Goal: Task Accomplishment & Management: Complete application form

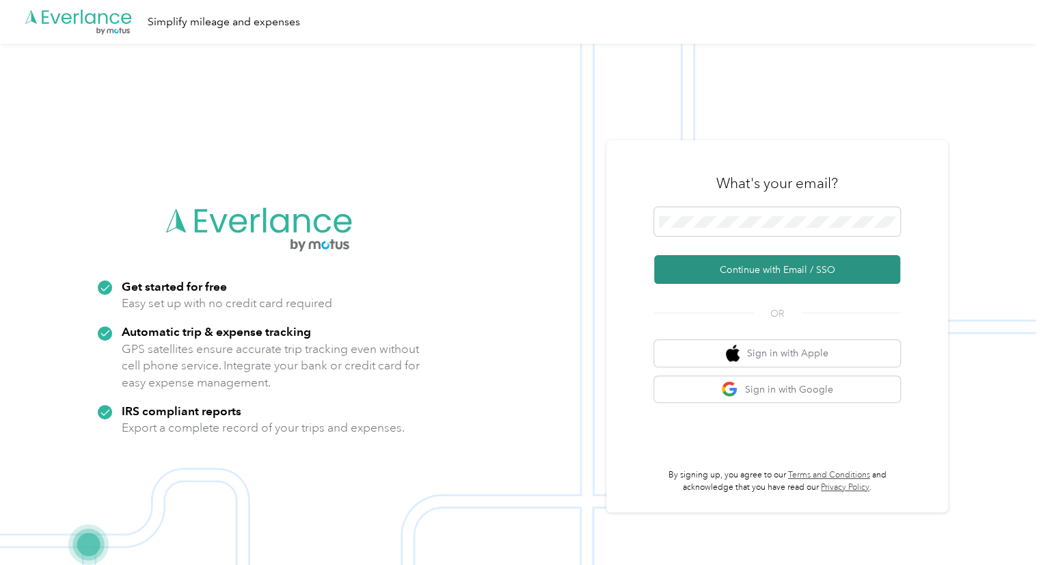
click at [771, 264] on button "Continue with Email / SSO" at bounding box center [777, 269] width 246 height 29
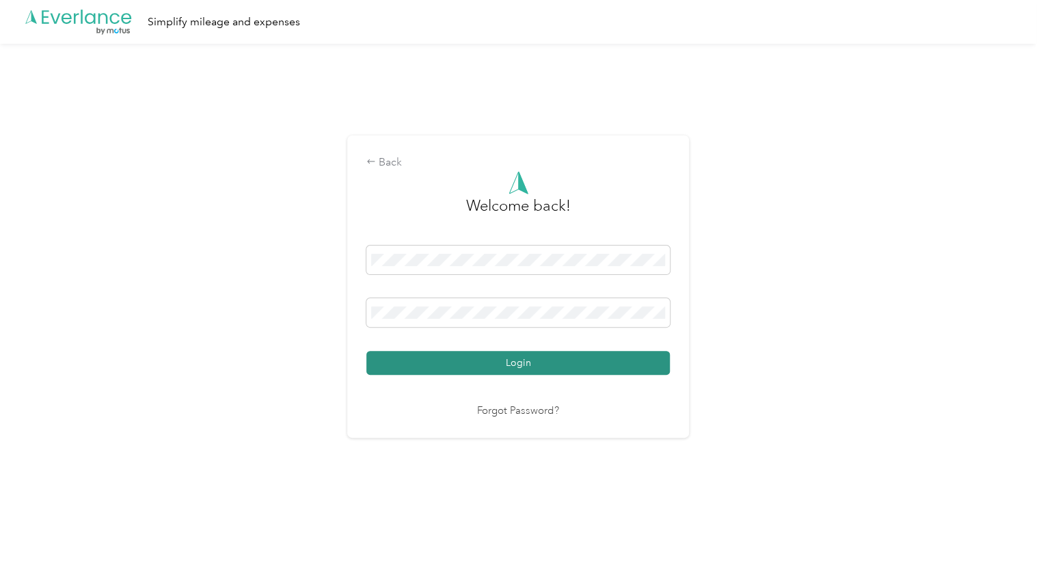
click at [625, 353] on button "Login" at bounding box center [518, 363] width 304 height 24
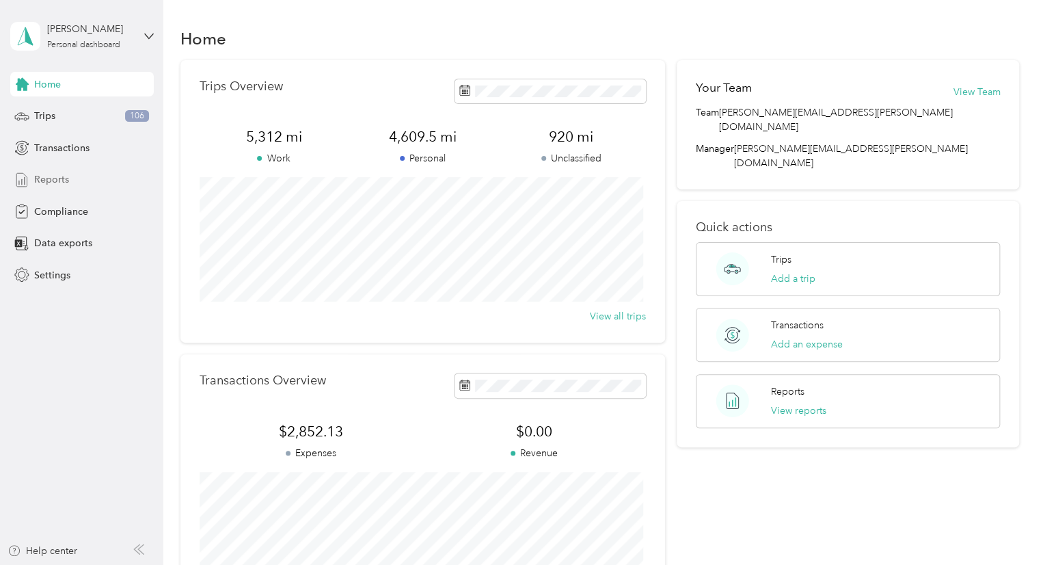
click at [51, 184] on span "Reports" at bounding box center [51, 179] width 35 height 14
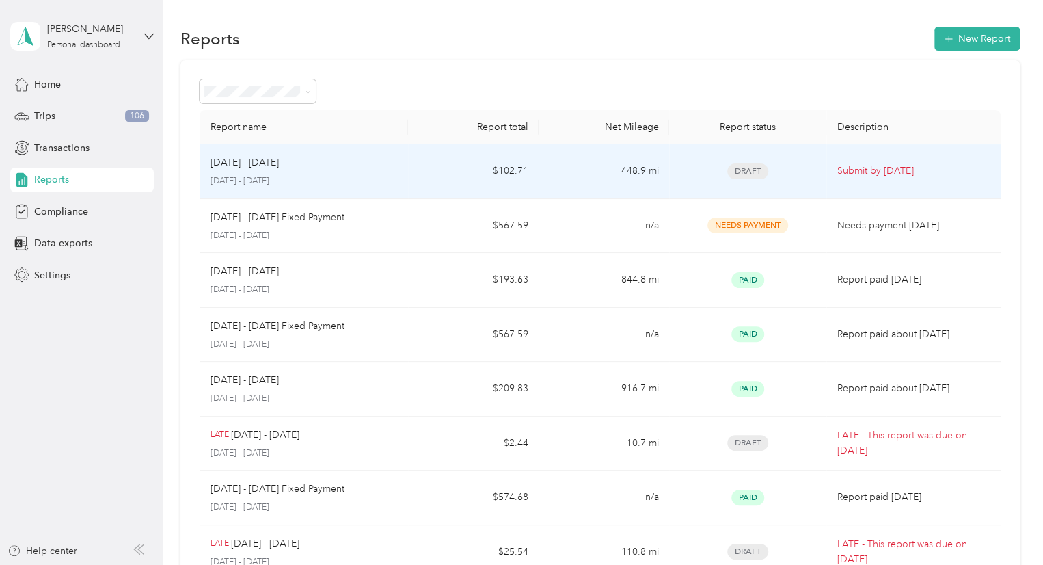
click at [562, 164] on td "448.9 mi" at bounding box center [604, 171] width 131 height 55
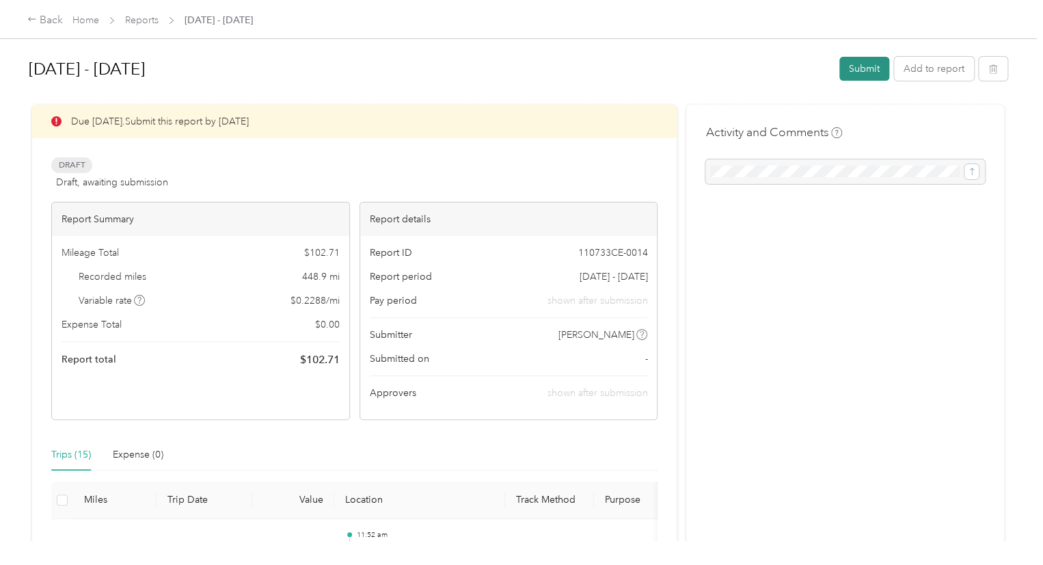
click at [856, 66] on button "Submit" at bounding box center [865, 69] width 50 height 24
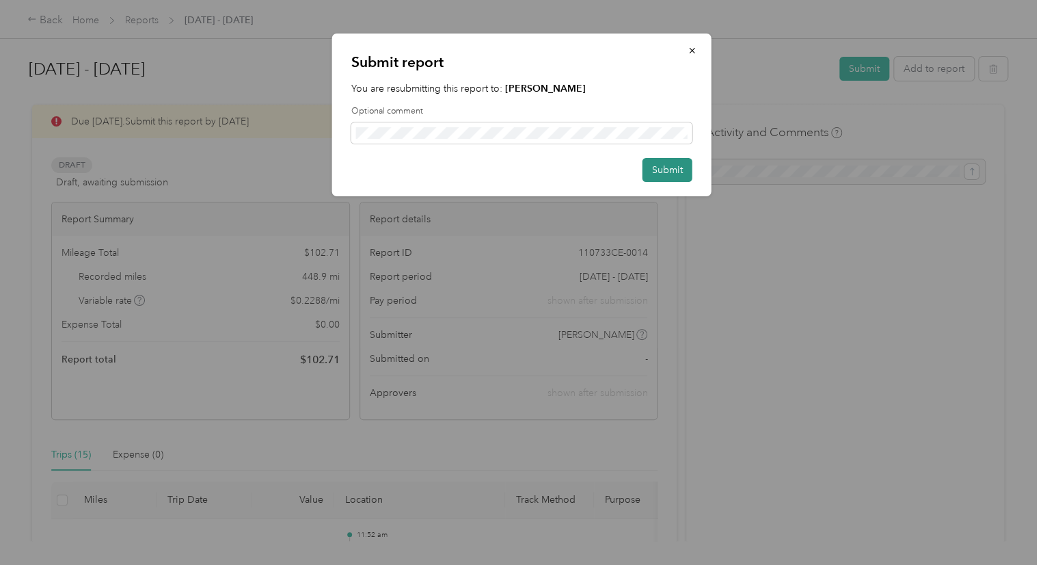
click at [664, 170] on button "Submit" at bounding box center [668, 170] width 50 height 24
